Goal: Transaction & Acquisition: Subscribe to service/newsletter

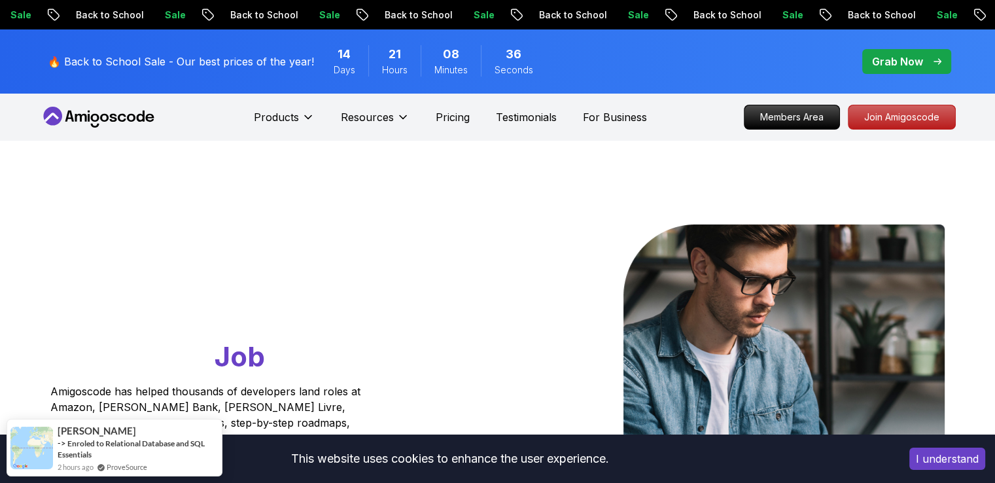
click at [950, 456] on button "I understand" at bounding box center [947, 458] width 76 height 22
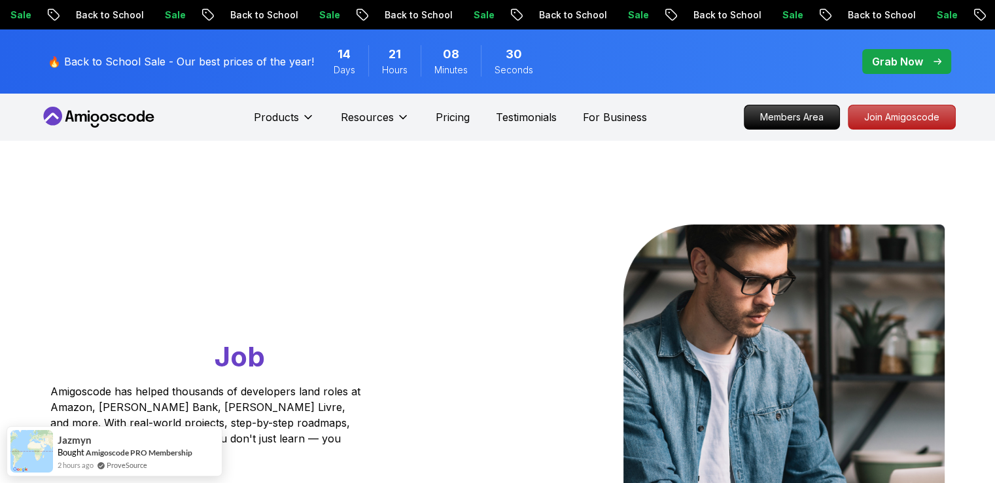
click at [134, 118] on icon at bounding box center [131, 118] width 9 height 8
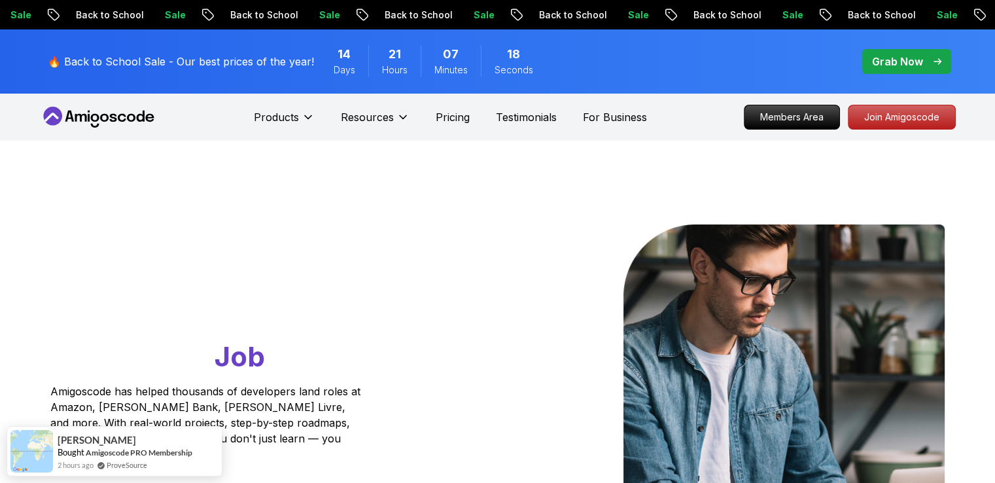
click at [138, 121] on icon at bounding box center [140, 116] width 8 height 11
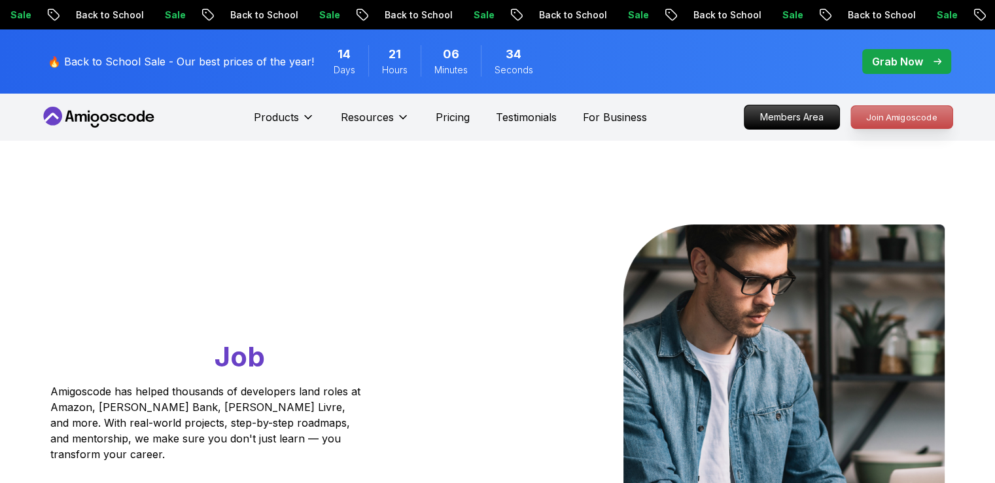
click at [913, 114] on p "Join Amigoscode" at bounding box center [901, 117] width 101 height 22
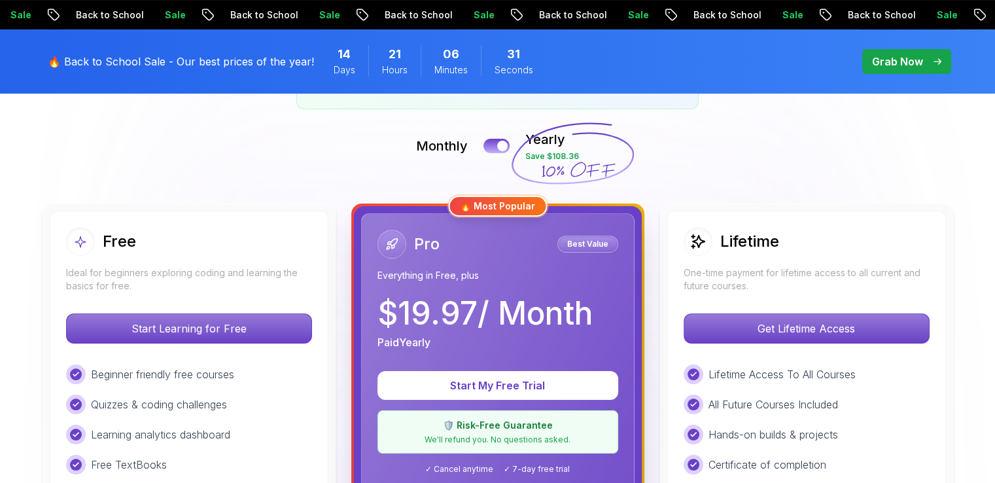
scroll to position [327, 0]
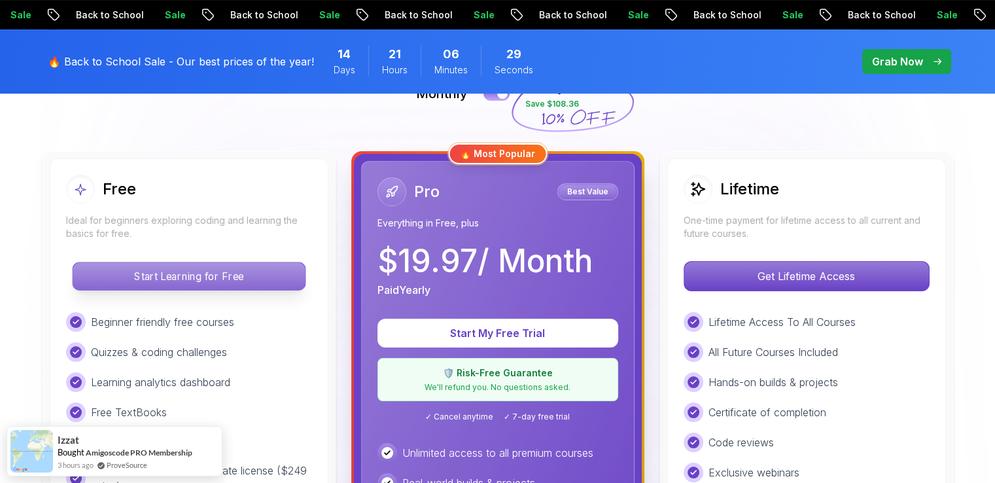
click at [235, 275] on p "Start Learning for Free" at bounding box center [189, 275] width 232 height 27
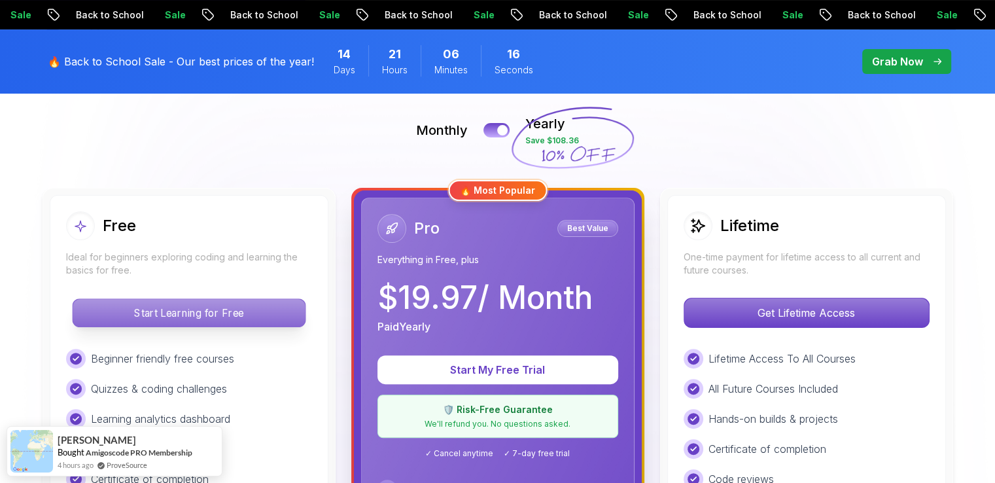
scroll to position [305, 0]
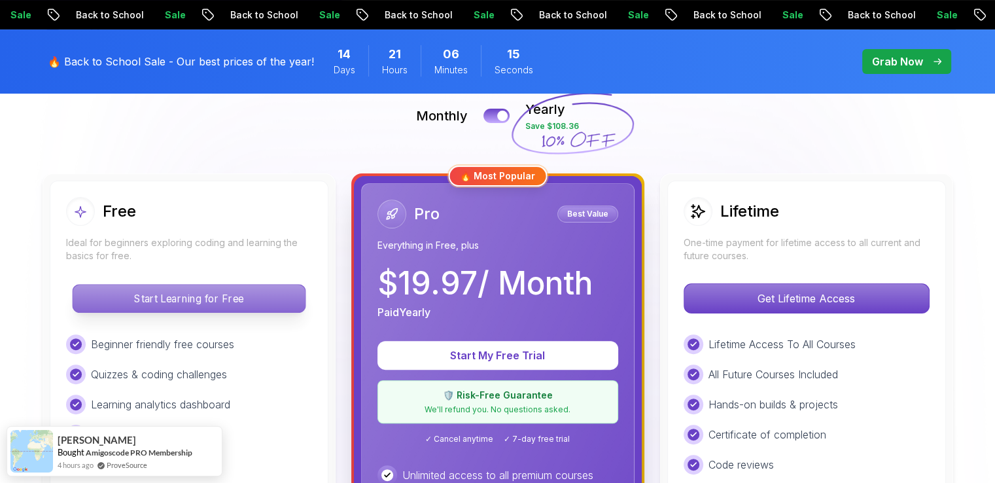
click at [241, 292] on p "Start Learning for Free" at bounding box center [189, 298] width 232 height 27
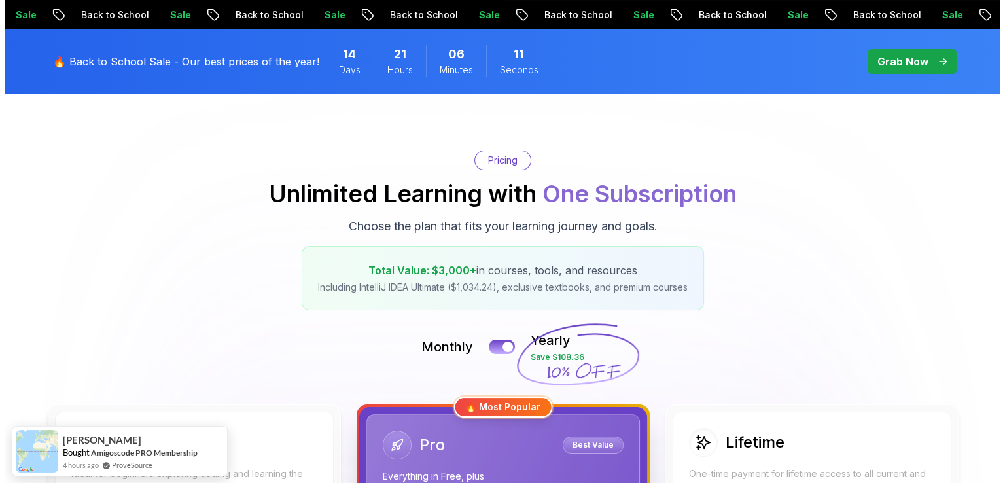
scroll to position [0, 0]
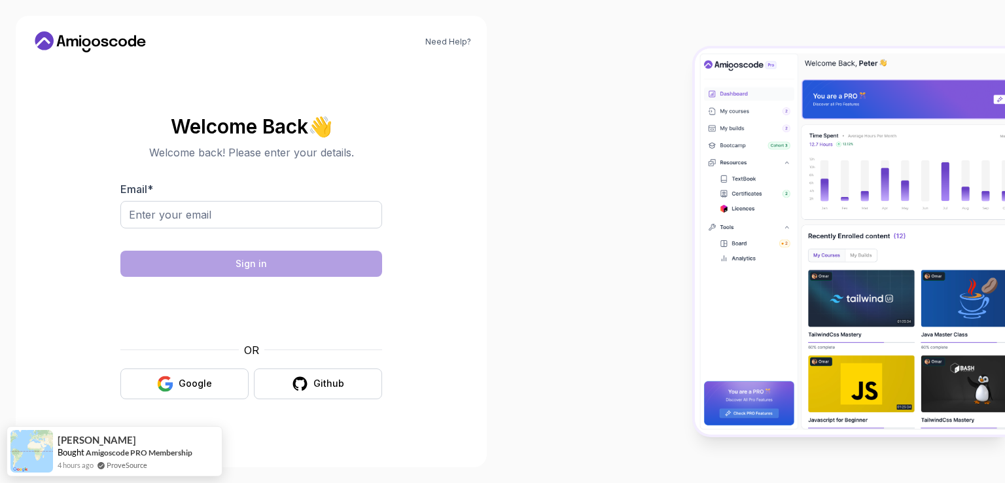
click at [194, 366] on div "OR Google Github" at bounding box center [251, 370] width 262 height 57
click at [203, 375] on button "Google" at bounding box center [184, 383] width 128 height 31
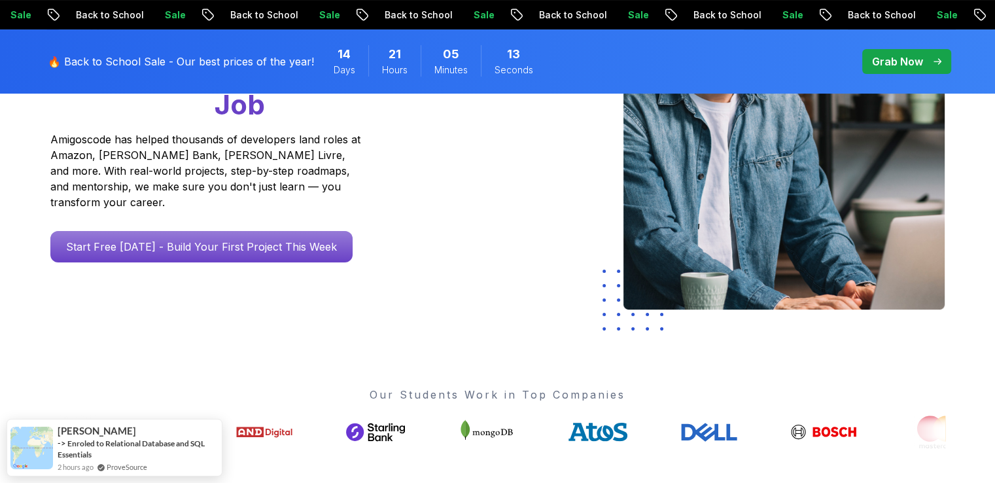
scroll to position [249, 0]
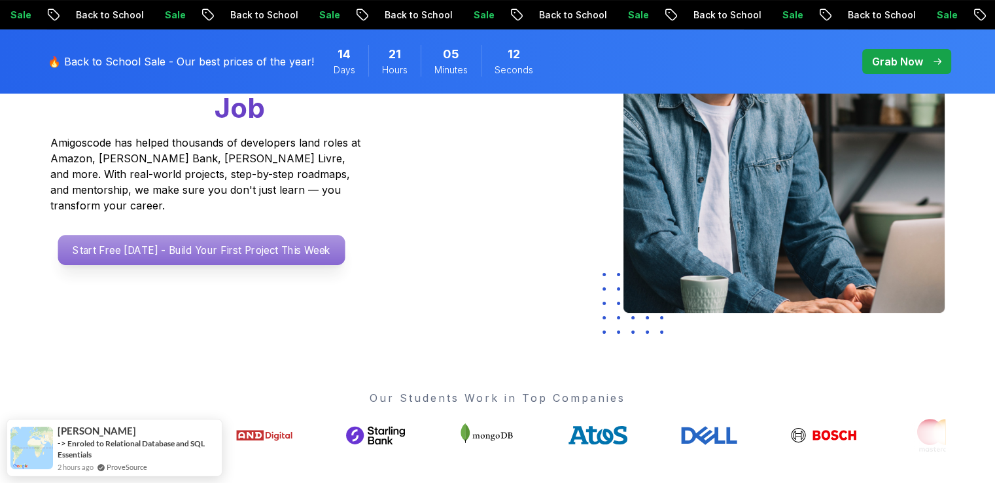
click at [243, 236] on p "Start Free [DATE] - Build Your First Project This Week" at bounding box center [201, 250] width 287 height 30
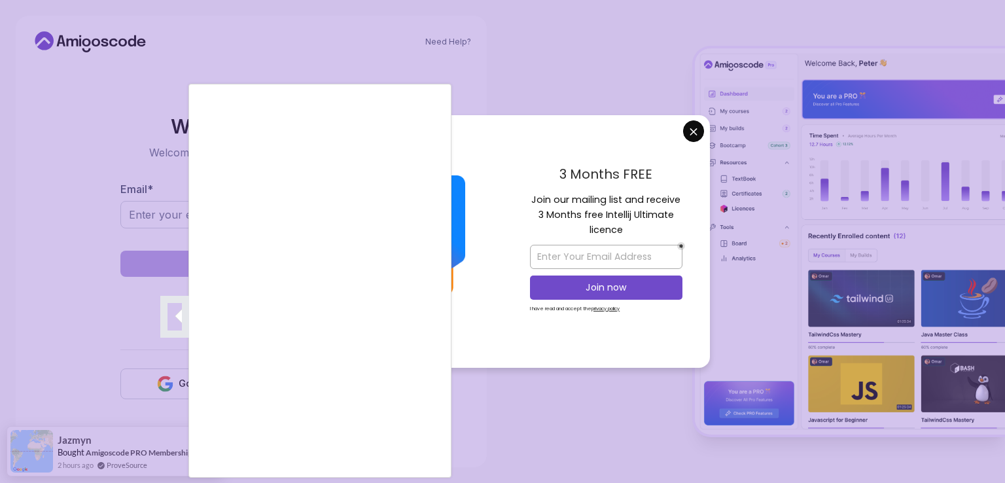
click at [696, 131] on div at bounding box center [502, 241] width 1005 height 483
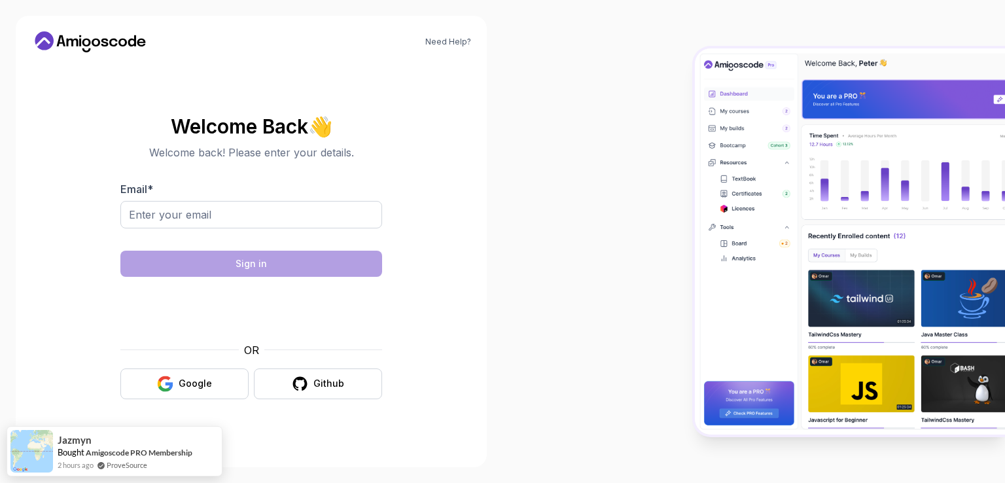
click at [696, 133] on body "Need Help? Welcome Back 👋 Welcome back! Please enter your details. Email * Sign…" at bounding box center [502, 241] width 1005 height 483
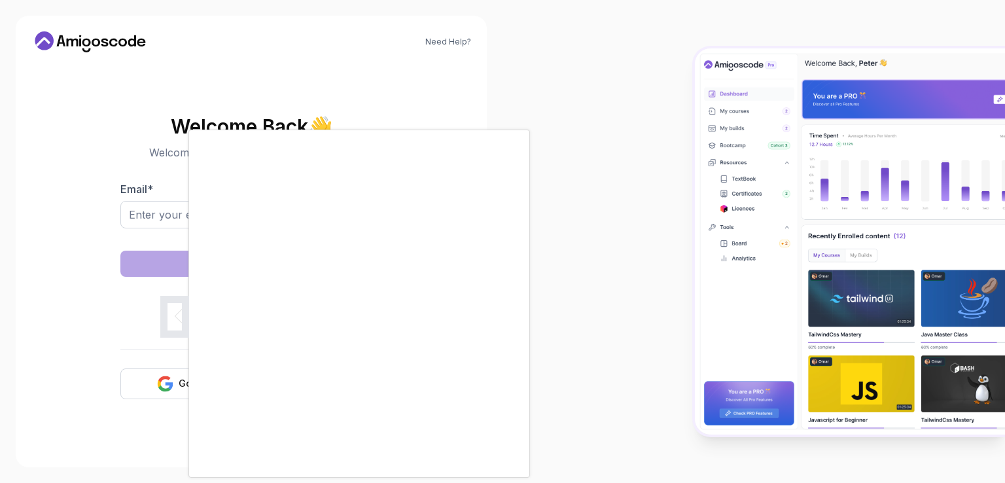
click at [591, 300] on div at bounding box center [502, 241] width 1005 height 483
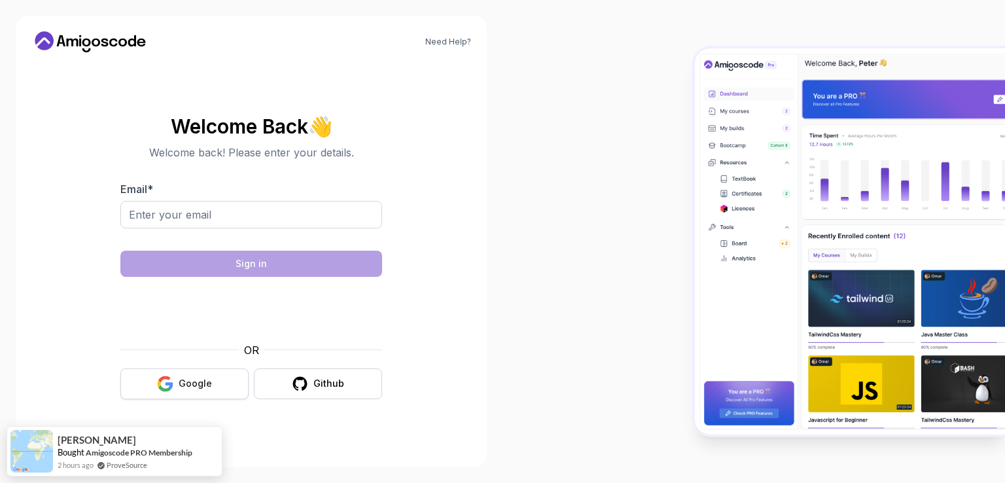
click at [195, 383] on div "Google" at bounding box center [195, 383] width 33 height 13
